Goal: Find specific page/section: Find specific page/section

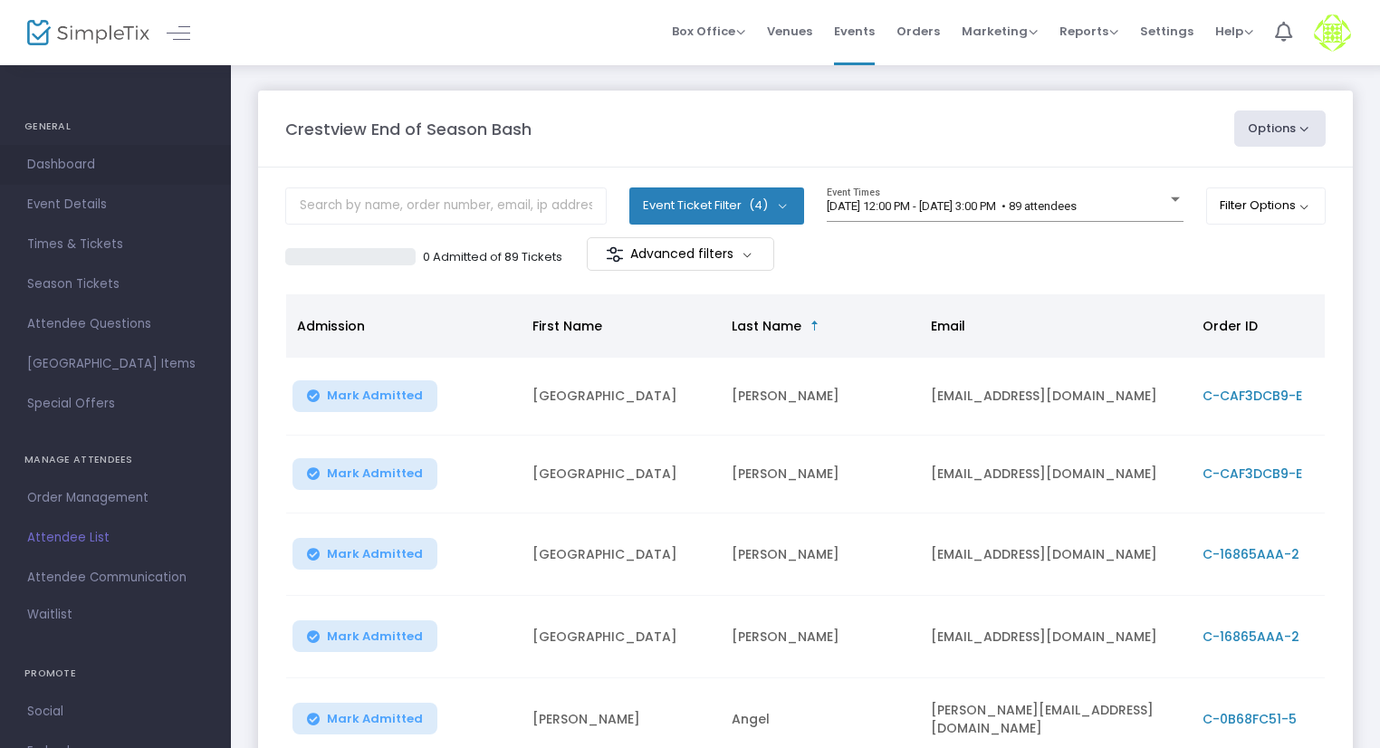
click at [80, 165] on span "Dashboard" at bounding box center [115, 165] width 177 height 24
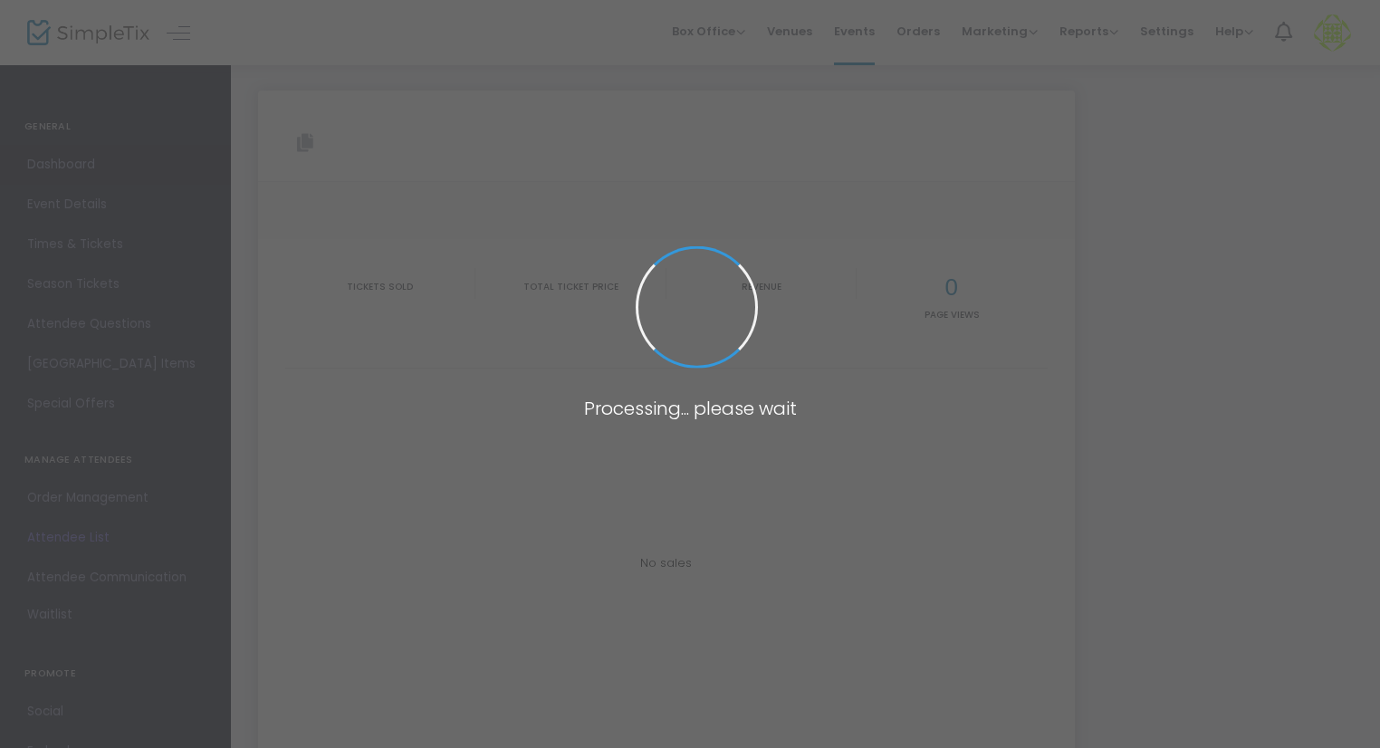
type input "[URL][DOMAIN_NAME]"
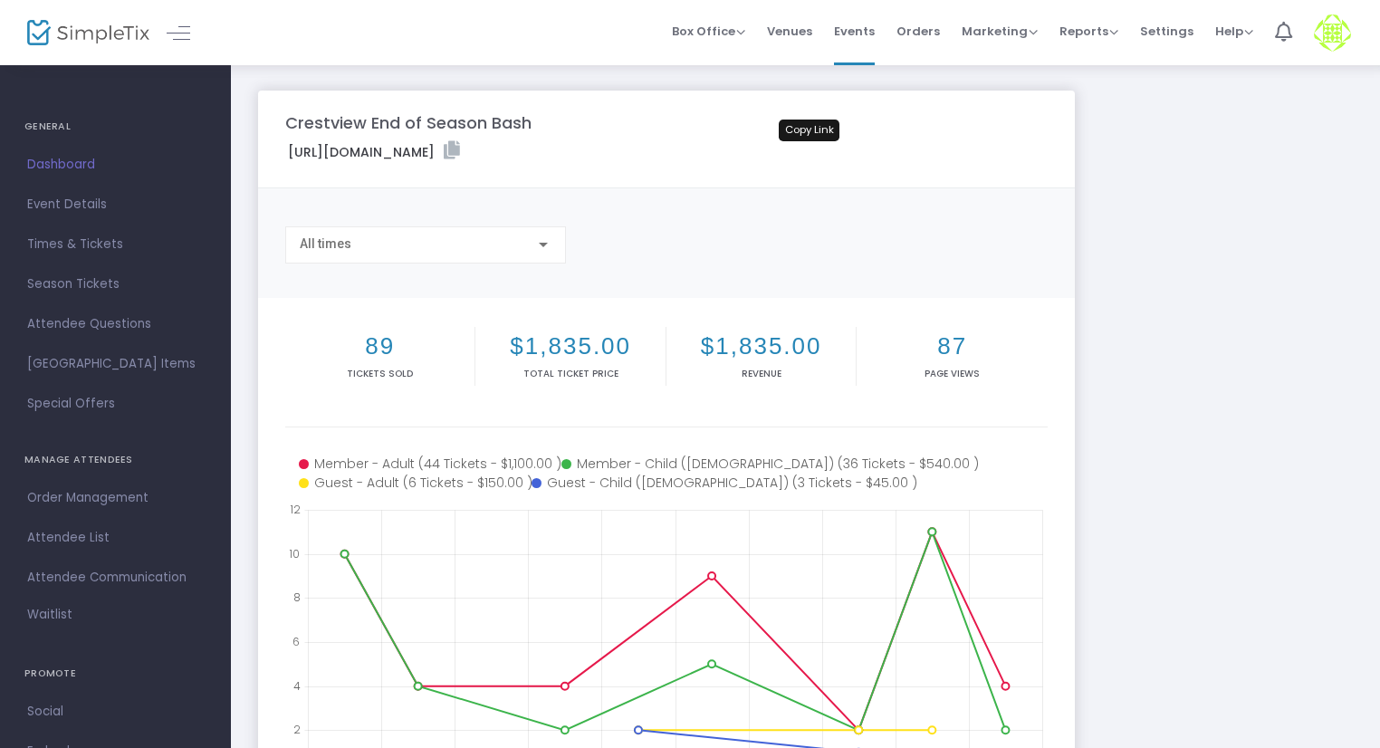
click at [460, 149] on icon at bounding box center [452, 150] width 16 height 18
click at [78, 169] on span "Dashboard" at bounding box center [115, 165] width 177 height 24
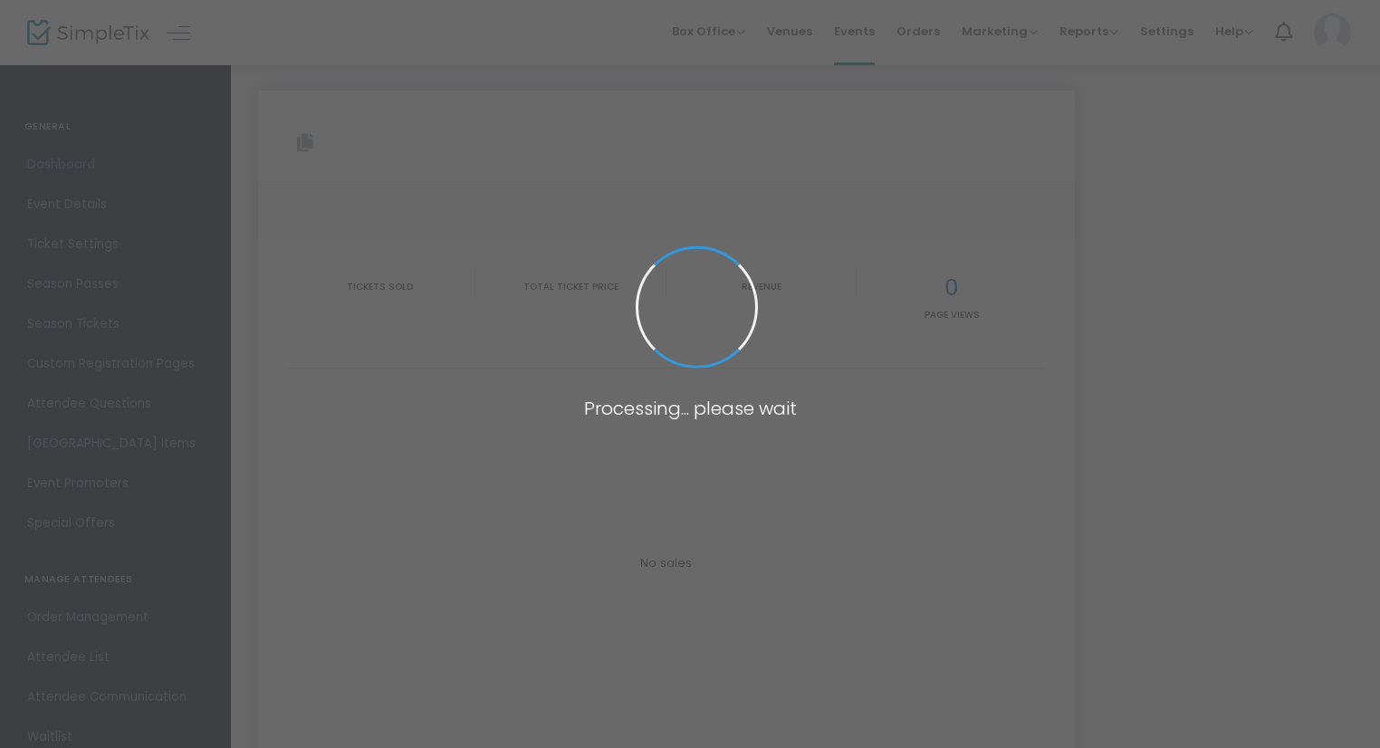
type input "[URL][DOMAIN_NAME]"
